Goal: Transaction & Acquisition: Purchase product/service

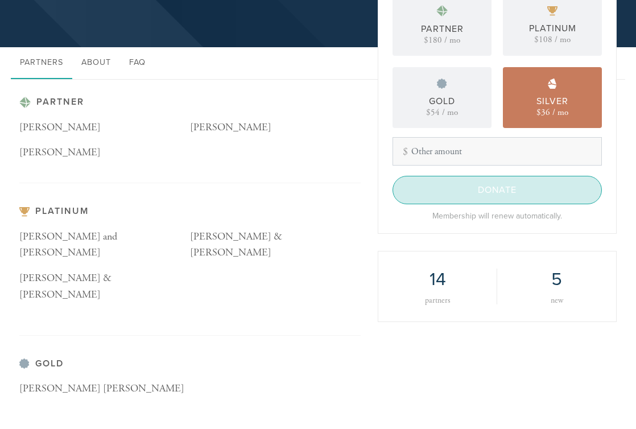
scroll to position [169, 0]
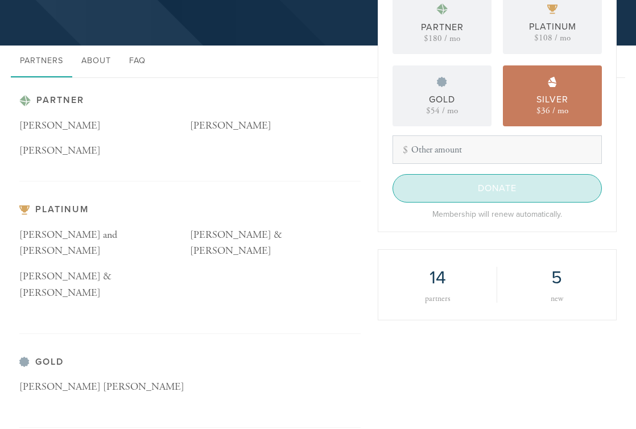
click at [467, 189] on input "Donate" at bounding box center [496, 188] width 209 height 28
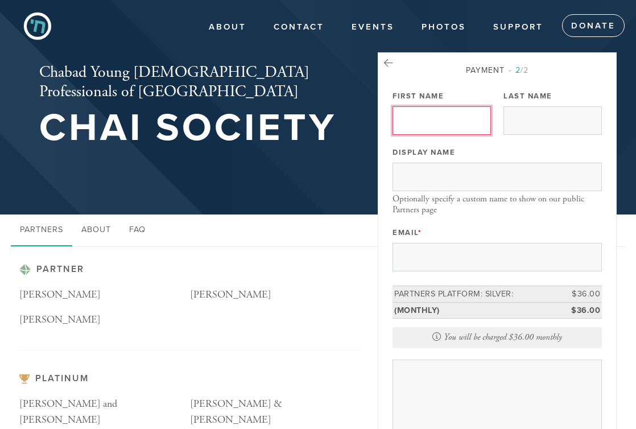
click at [429, 107] on input "First Name" at bounding box center [441, 120] width 98 height 28
type input "[PERSON_NAME]"
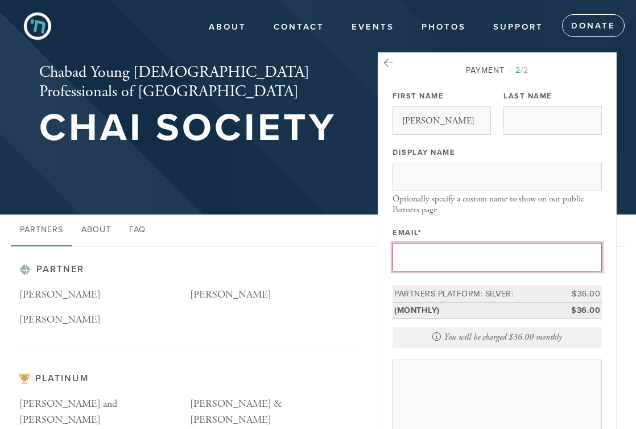
type input "[EMAIL_ADDRESS][DOMAIN_NAME]"
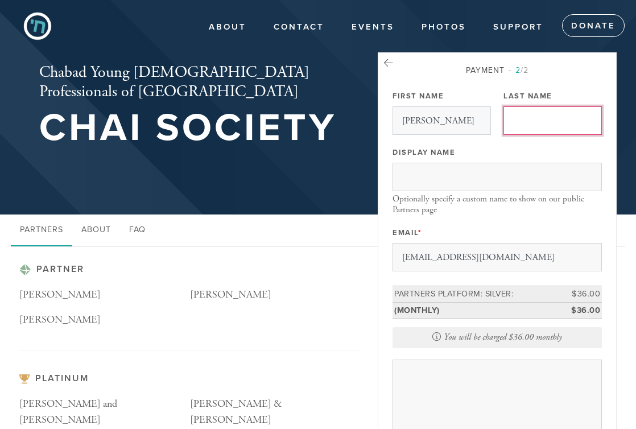
click at [553, 123] on input "Last Name" at bounding box center [552, 120] width 98 height 28
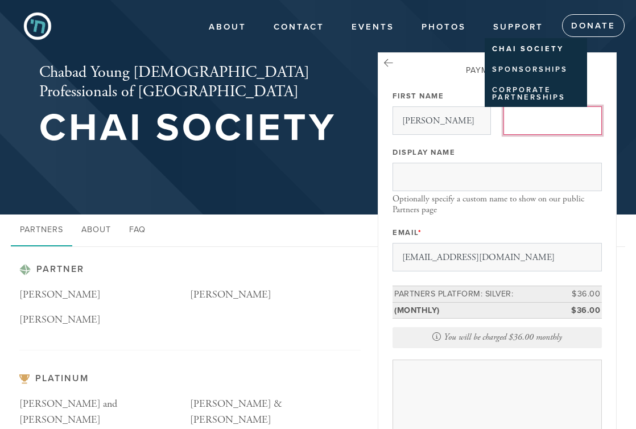
type input "E"
